Goal: Task Accomplishment & Management: Manage account settings

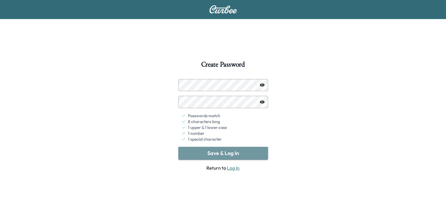
click at [216, 154] on button "Save & Log In" at bounding box center [223, 153] width 90 height 13
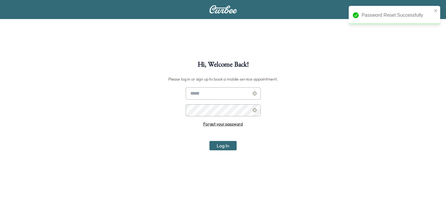
click at [203, 95] on input "text" at bounding box center [223, 93] width 75 height 12
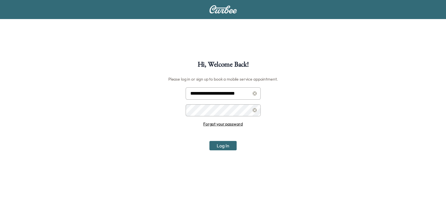
type input "**********"
click at [222, 146] on button "Log In" at bounding box center [223, 145] width 27 height 9
